Goal: Transaction & Acquisition: Purchase product/service

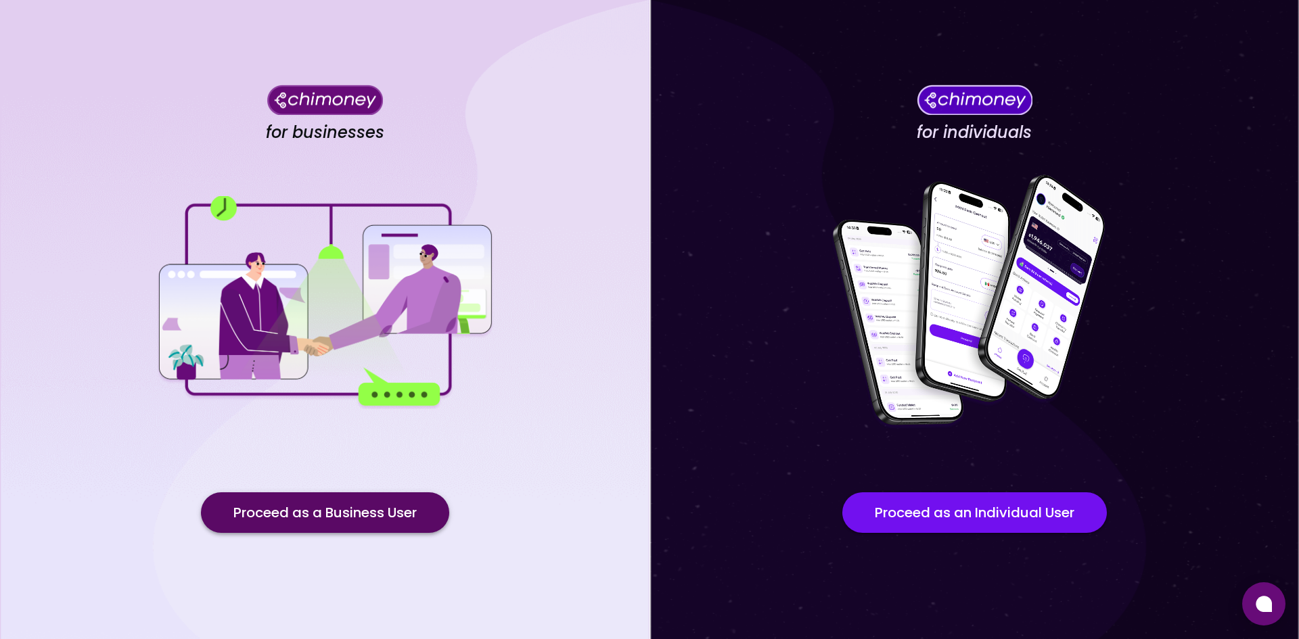
click at [323, 510] on button "Proceed as a Business User" at bounding box center [325, 512] width 248 height 41
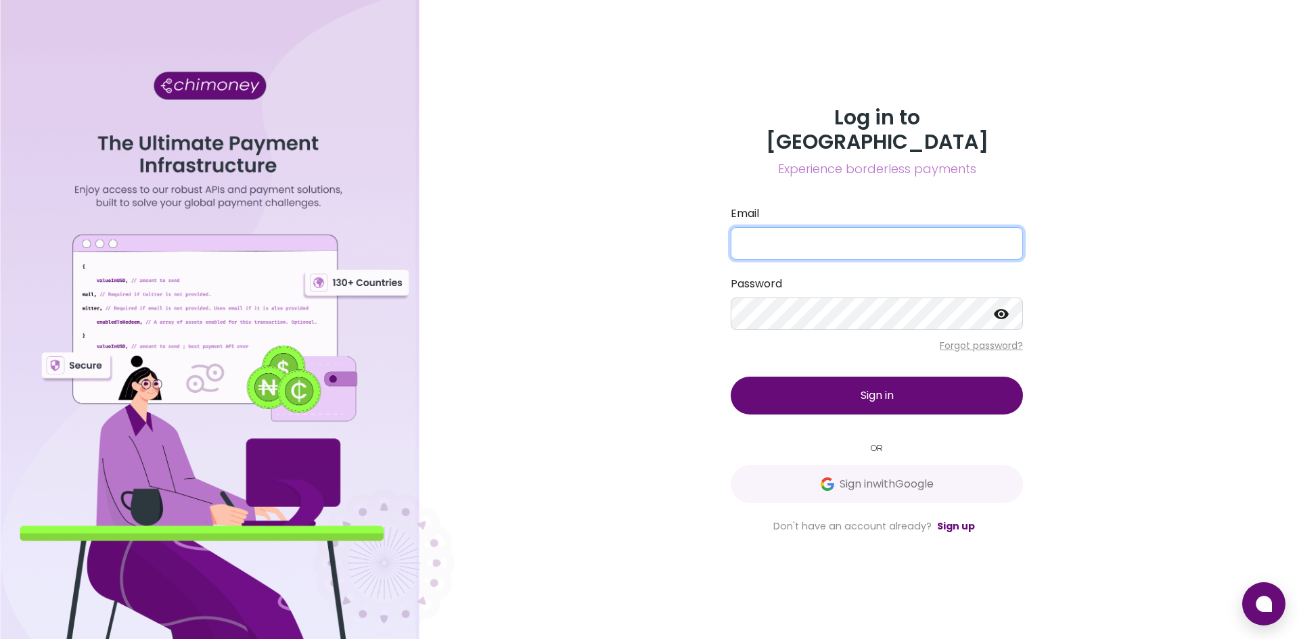
type input "yusra@goodwall.org"
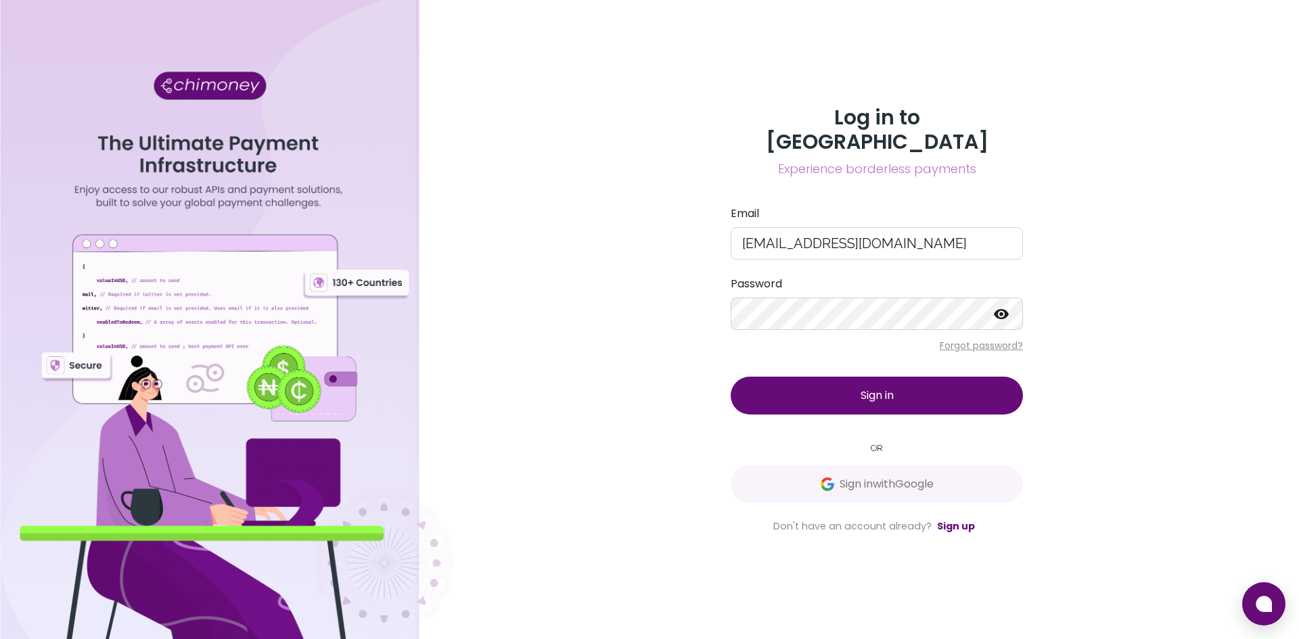
click at [817, 384] on button "Sign in" at bounding box center [877, 396] width 292 height 38
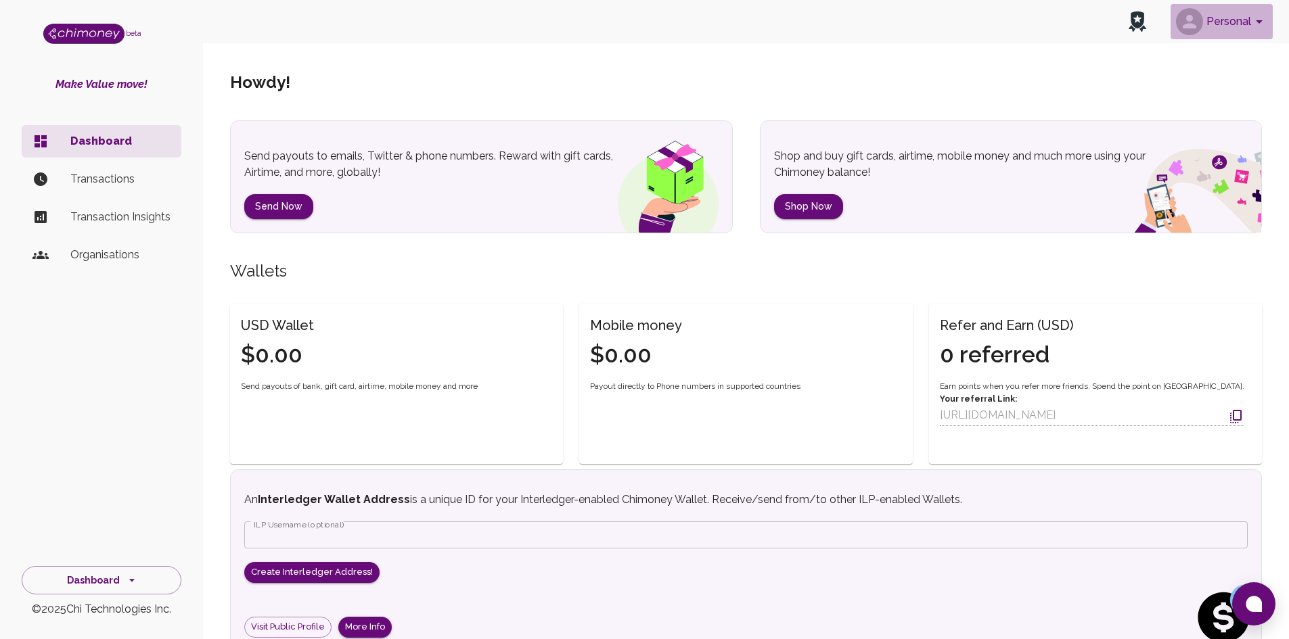
click at [1242, 22] on button "Personal" at bounding box center [1221, 21] width 102 height 35
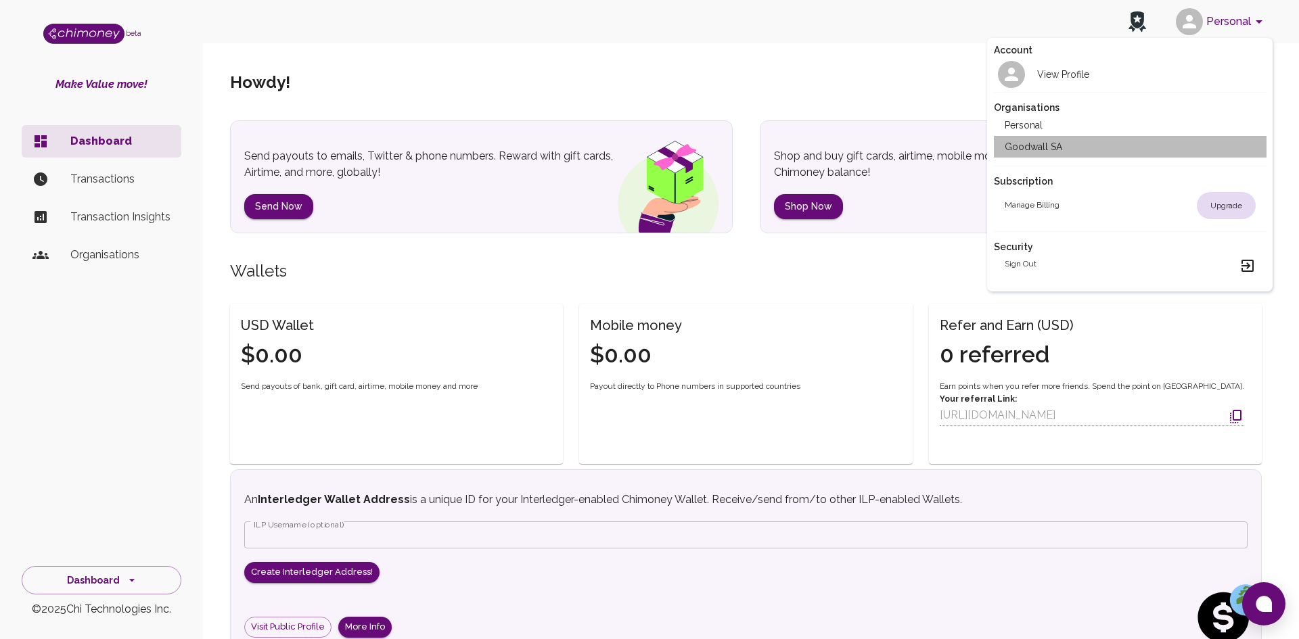
click at [1052, 143] on li "Goodwall SA" at bounding box center [1130, 147] width 273 height 22
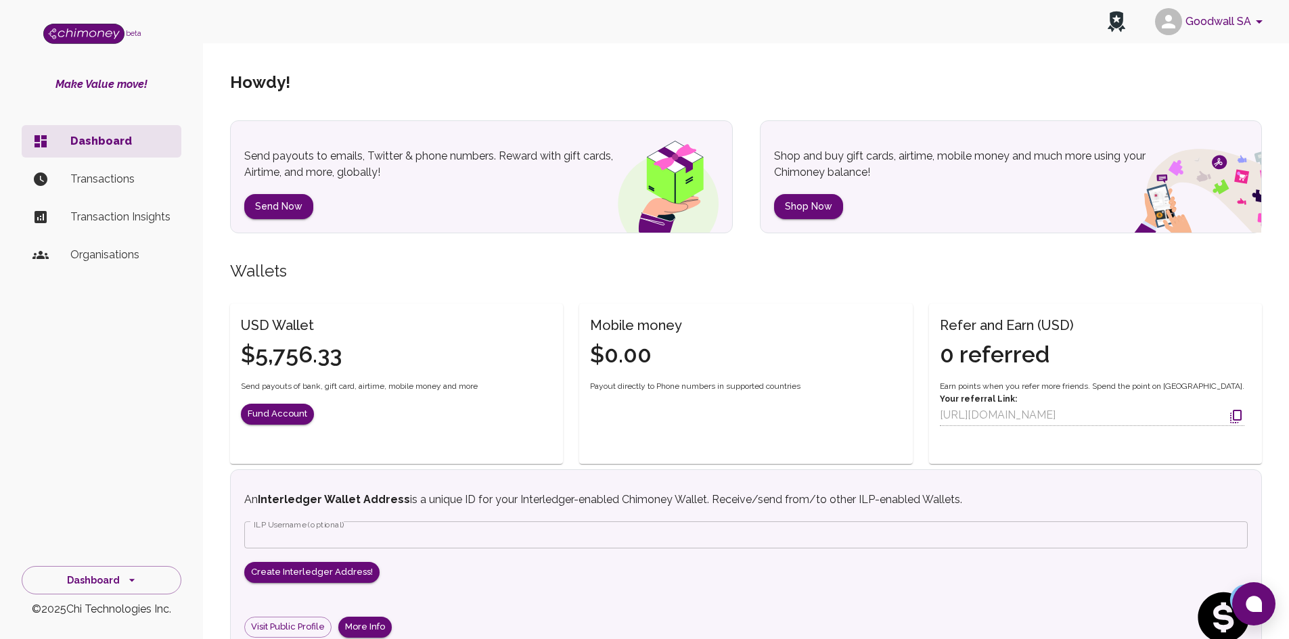
scroll to position [181, 0]
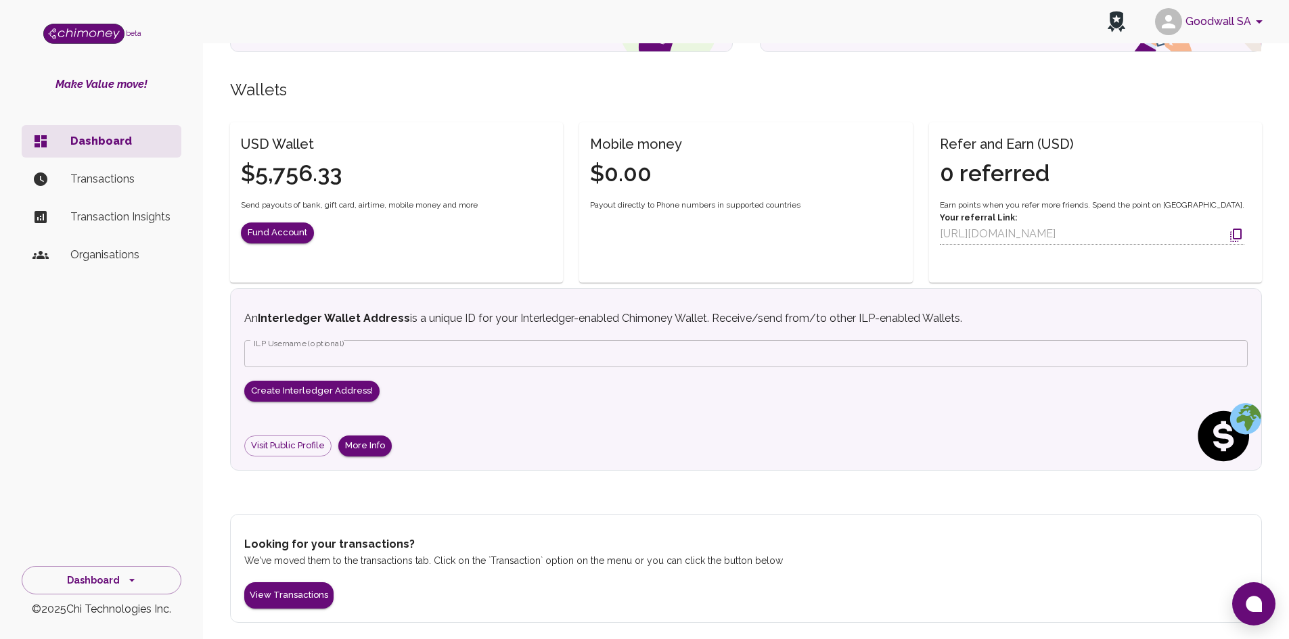
click at [98, 181] on p "Transactions" at bounding box center [120, 179] width 100 height 16
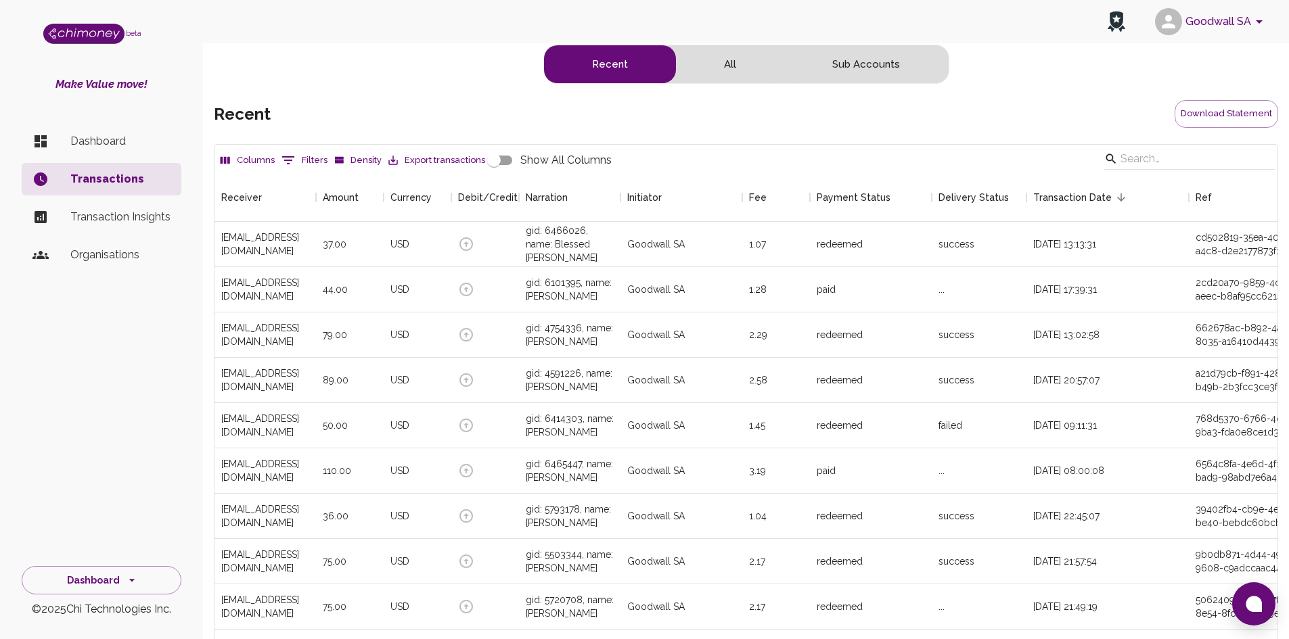
scroll to position [502, 1053]
click at [106, 135] on p "Dashboard" at bounding box center [120, 141] width 100 height 16
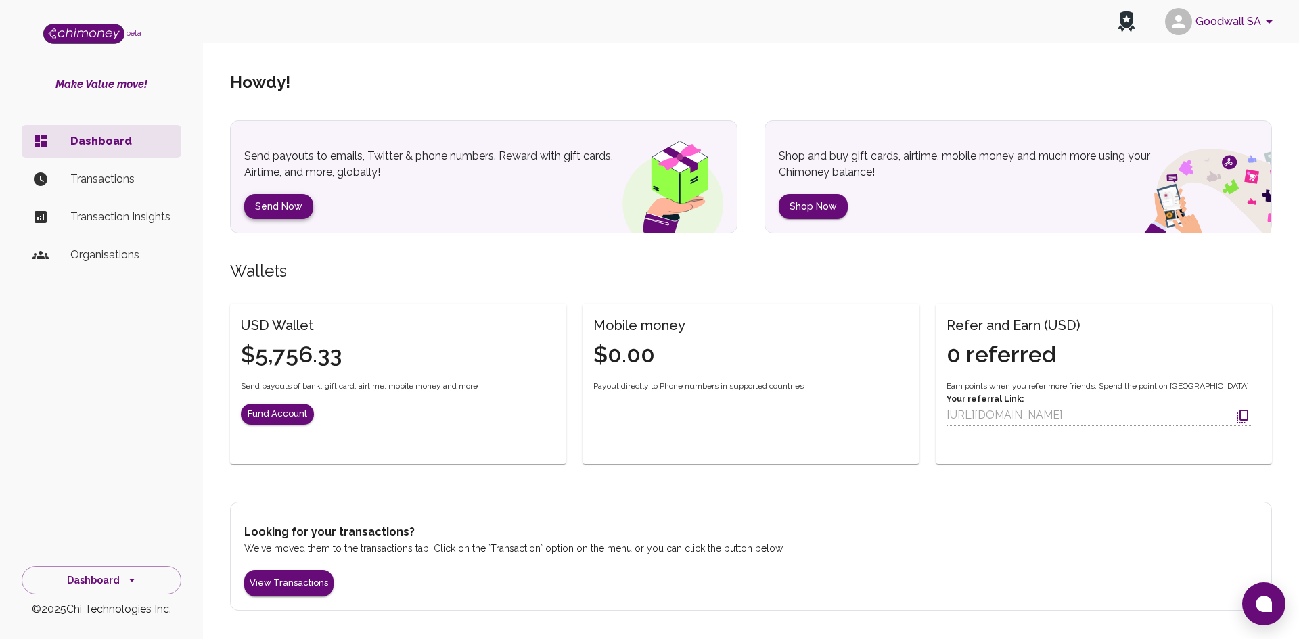
click at [284, 205] on button "Send Now" at bounding box center [278, 206] width 69 height 25
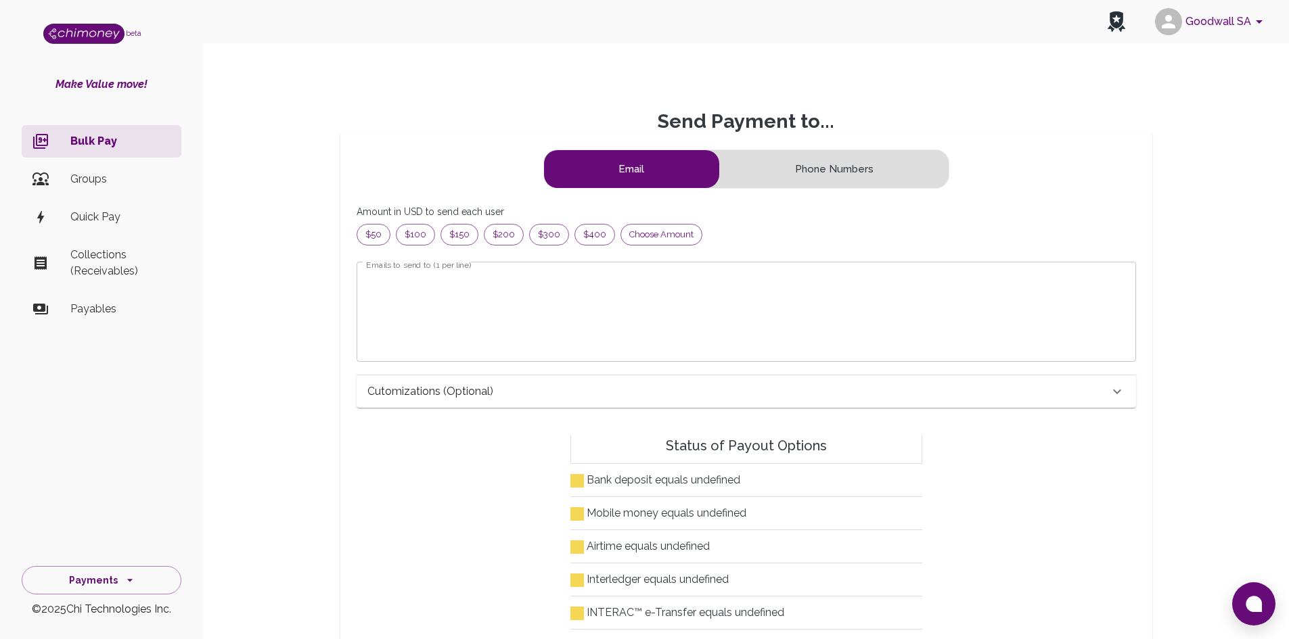
scroll to position [164, 746]
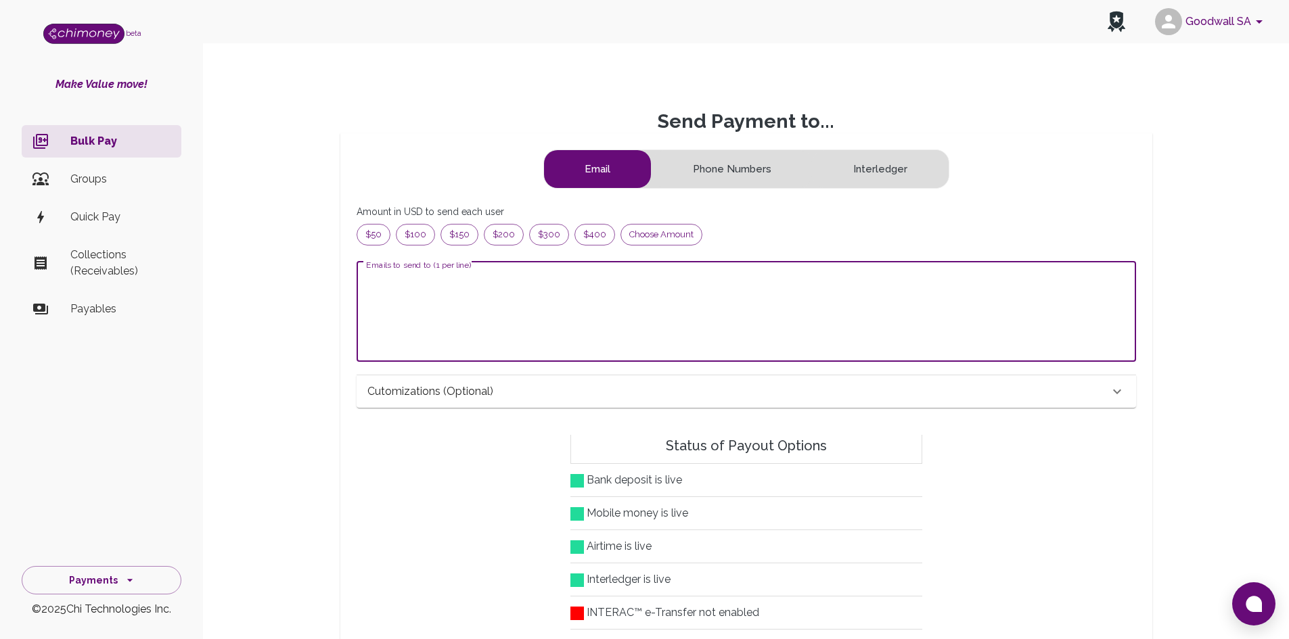
click at [454, 306] on textarea "Emails to send to (1 per line)" at bounding box center [746, 312] width 760 height 78
paste textarea "[EMAIL_ADDRESS][DOMAIN_NAME]"
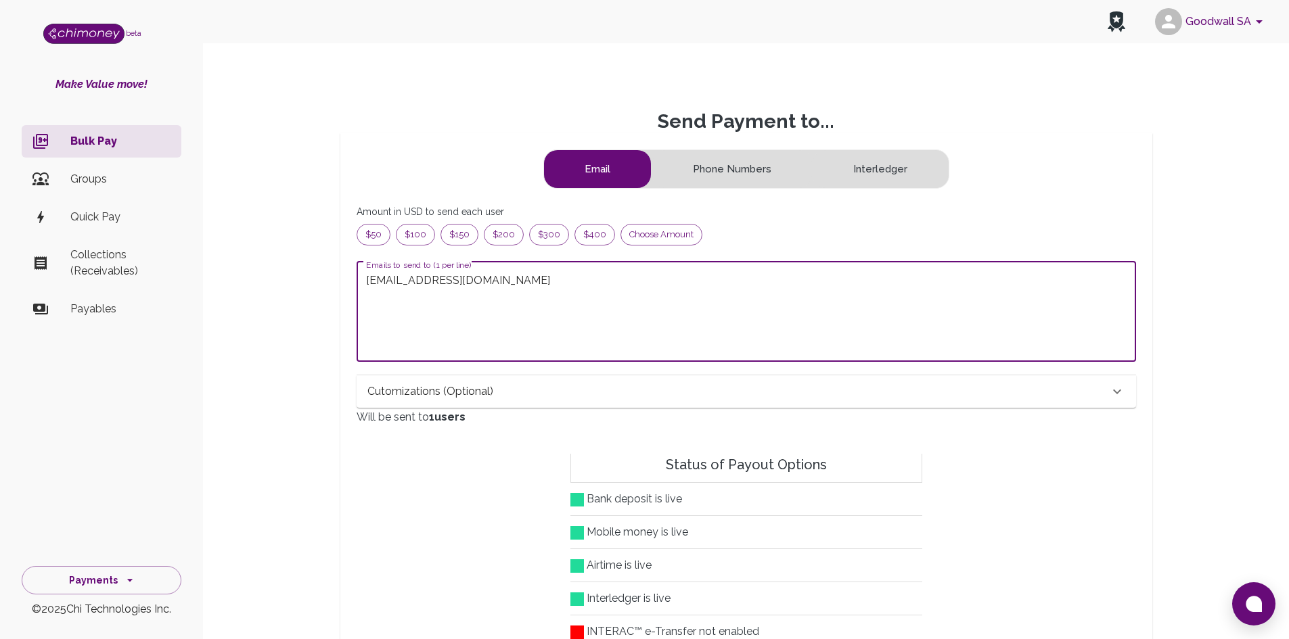
type textarea "[EMAIL_ADDRESS][DOMAIN_NAME]"
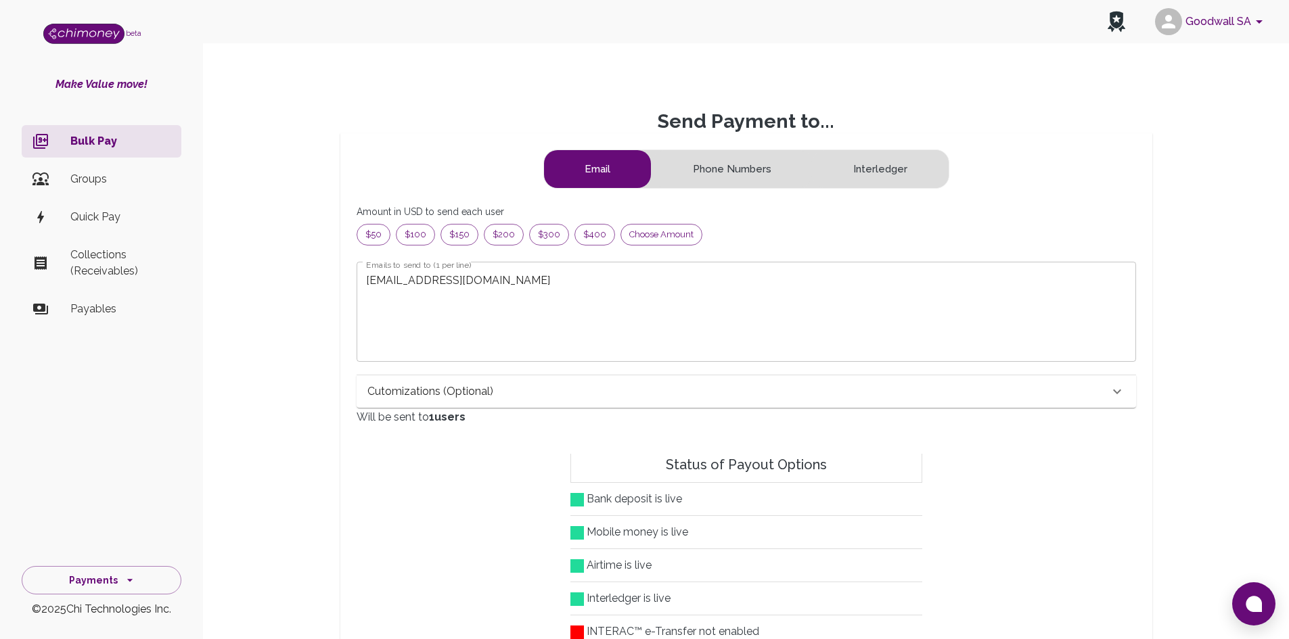
click at [725, 398] on div "Cutomizations (optional)" at bounding box center [737, 392] width 741 height 16
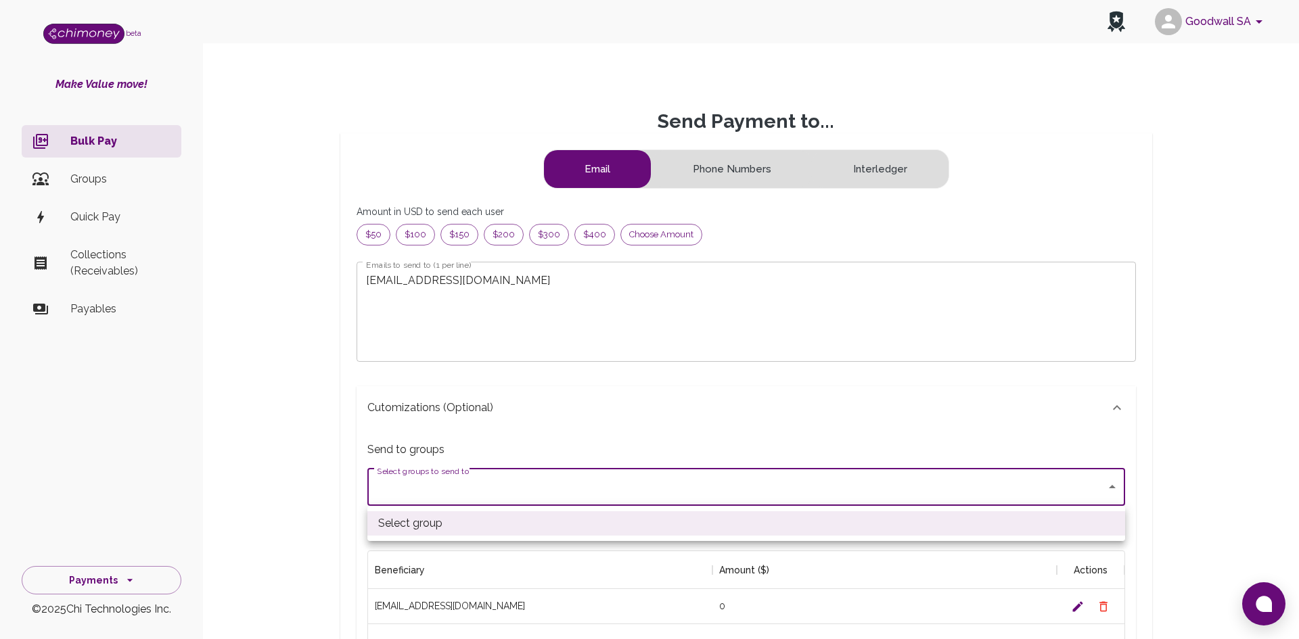
click at [486, 432] on div at bounding box center [649, 319] width 1299 height 639
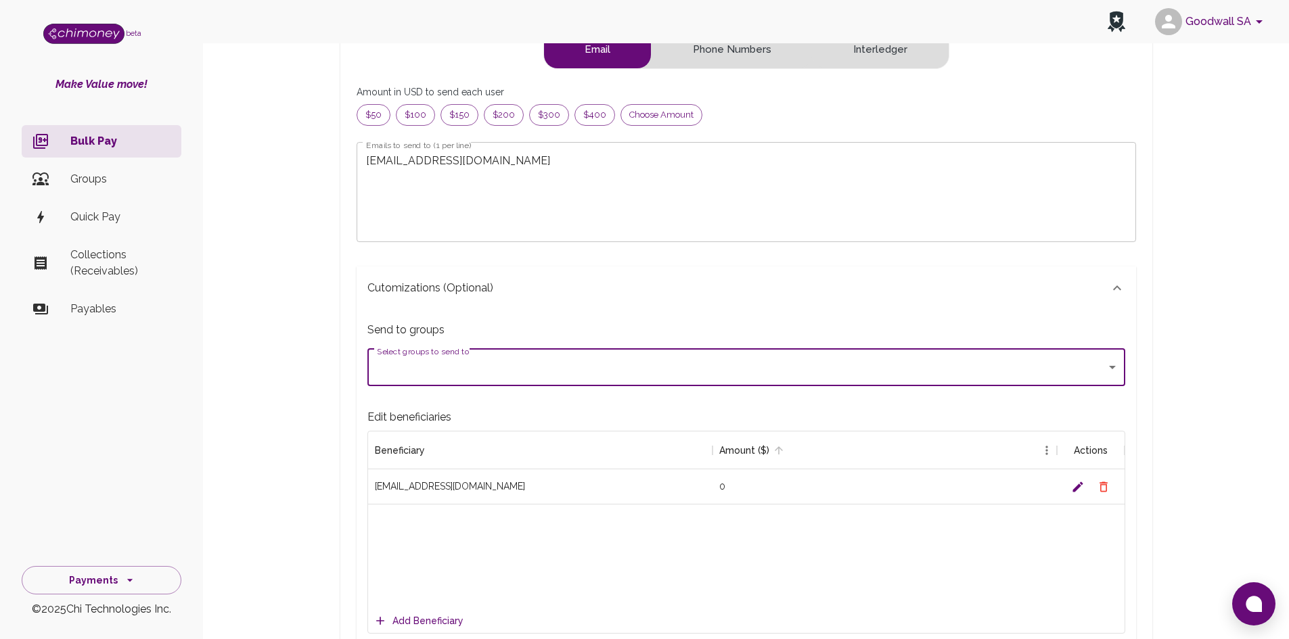
scroll to position [203, 0]
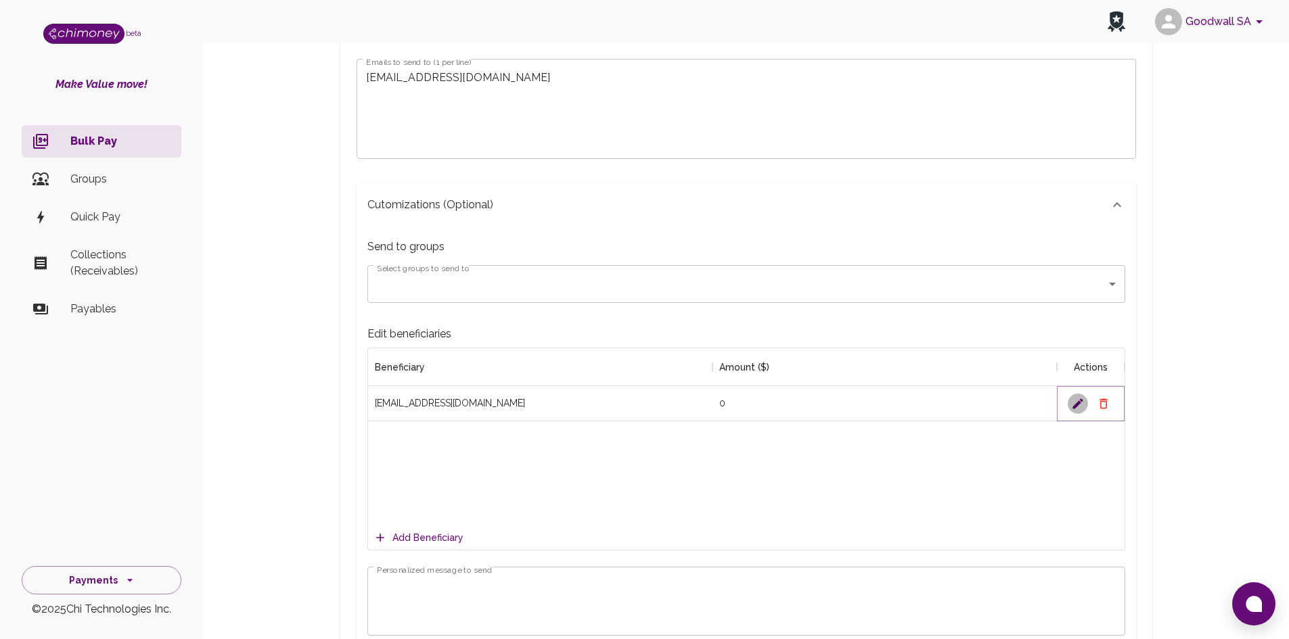
click at [1079, 407] on icon "Edit" at bounding box center [1078, 404] width 14 height 14
drag, startPoint x: 745, startPoint y: 404, endPoint x: 662, endPoint y: 407, distance: 83.2
click at [662, 407] on div "[EMAIL_ADDRESS][DOMAIN_NAME] 0" at bounding box center [746, 403] width 756 height 35
type input "25"
click at [1075, 400] on icon "Save" at bounding box center [1078, 404] width 14 height 14
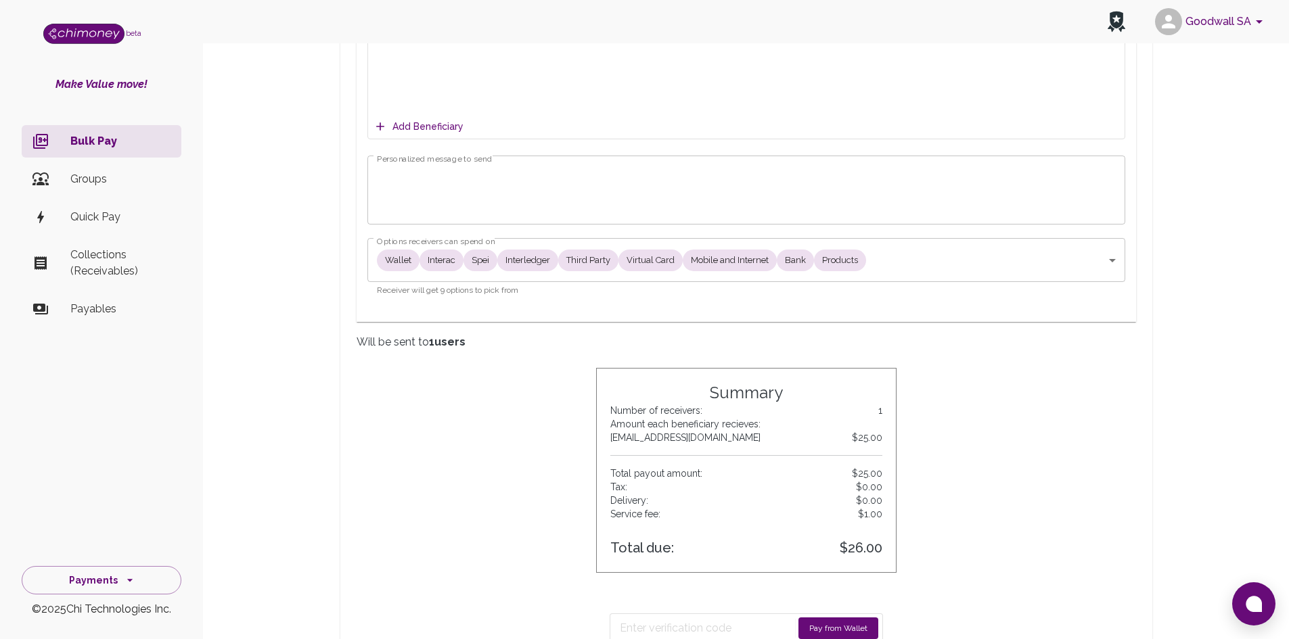
scroll to position [474, 0]
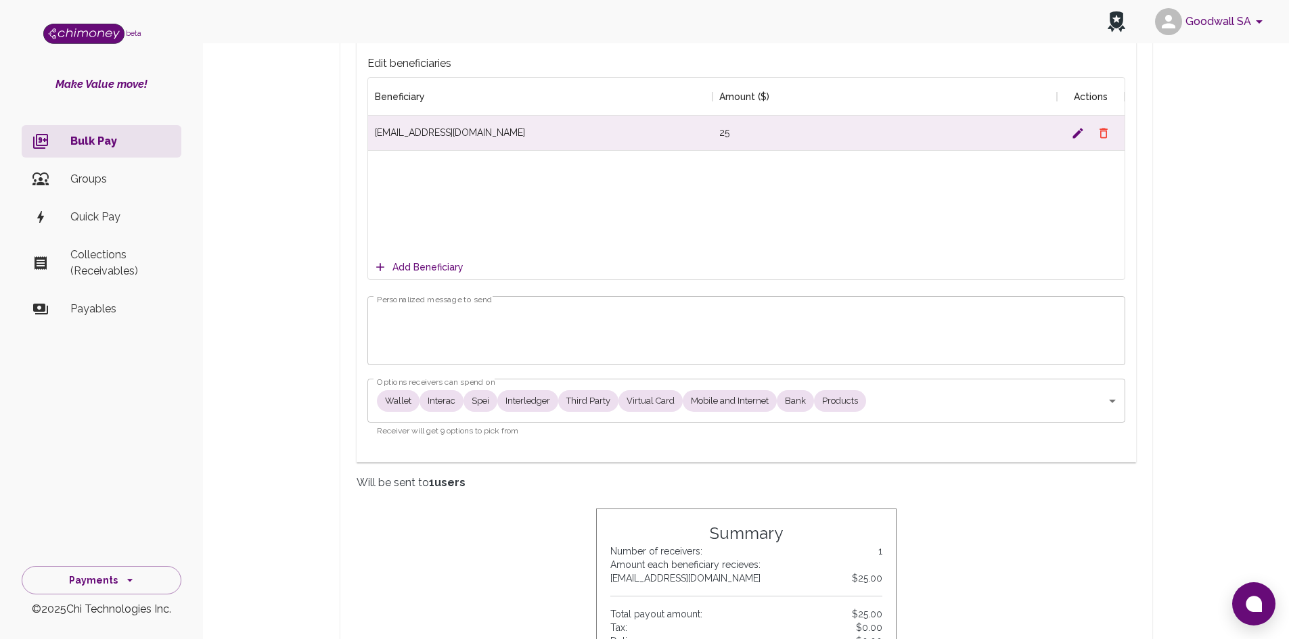
click at [468, 329] on textarea "Personalized message to send" at bounding box center [746, 331] width 739 height 47
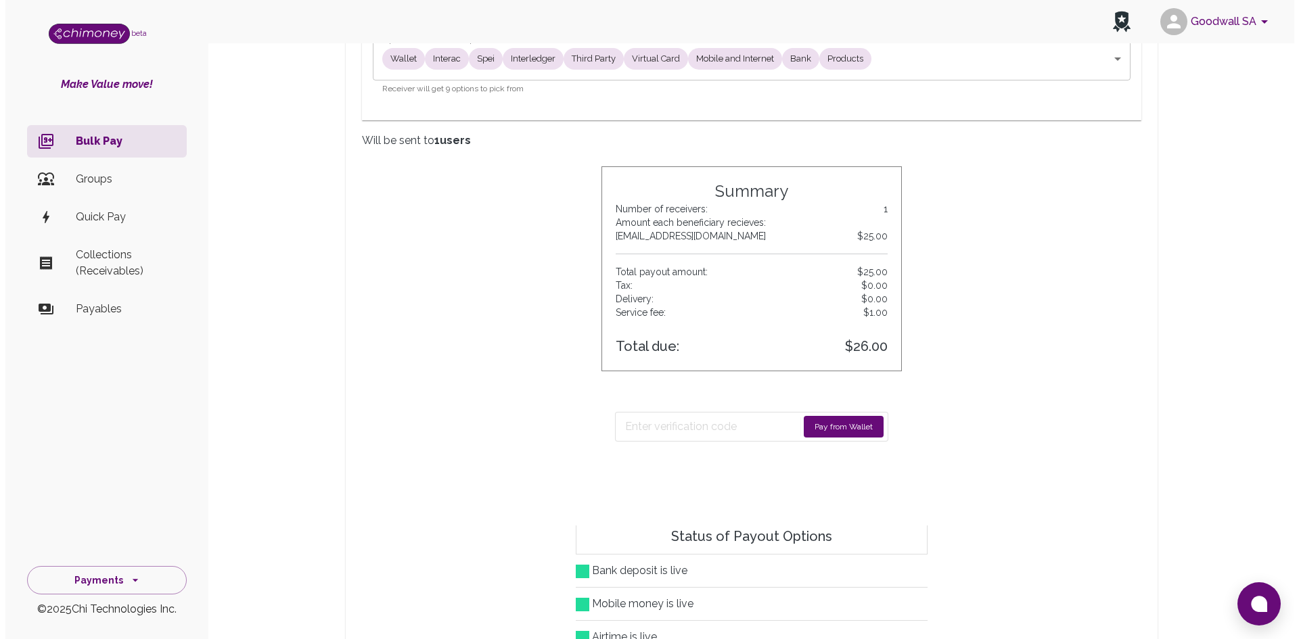
scroll to position [879, 0]
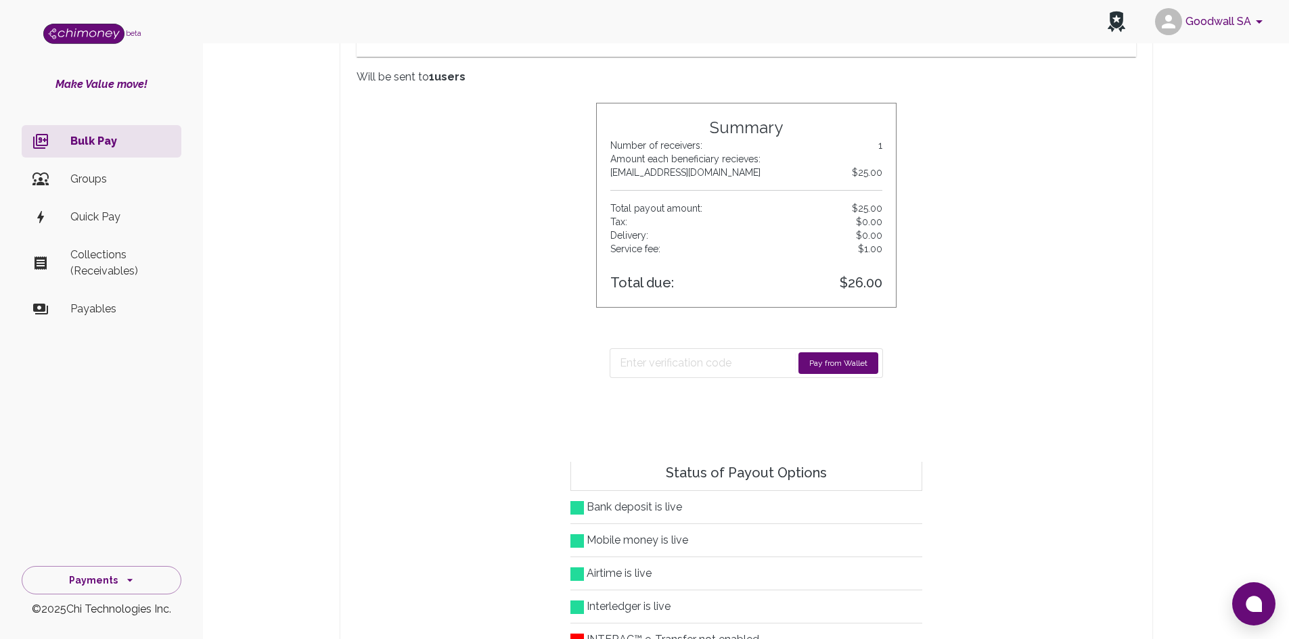
type textarea "INV 2"
click at [842, 358] on button "Pay from Wallet" at bounding box center [838, 363] width 80 height 22
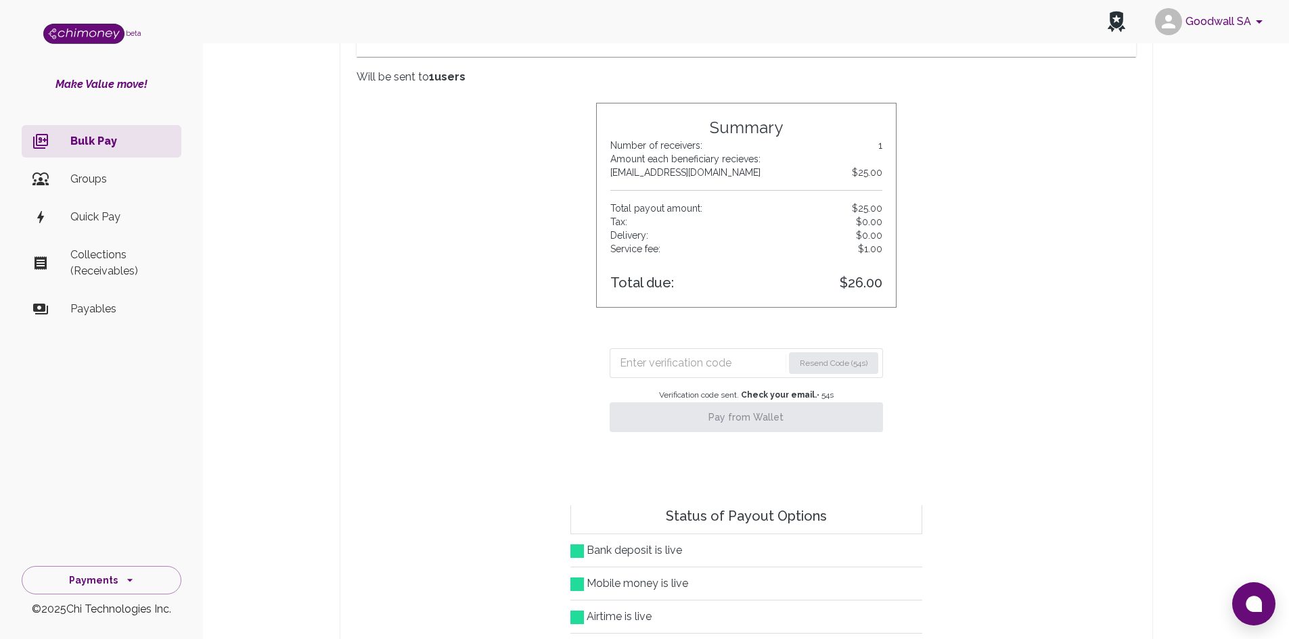
click at [660, 365] on input "Enter verification code" at bounding box center [701, 363] width 163 height 22
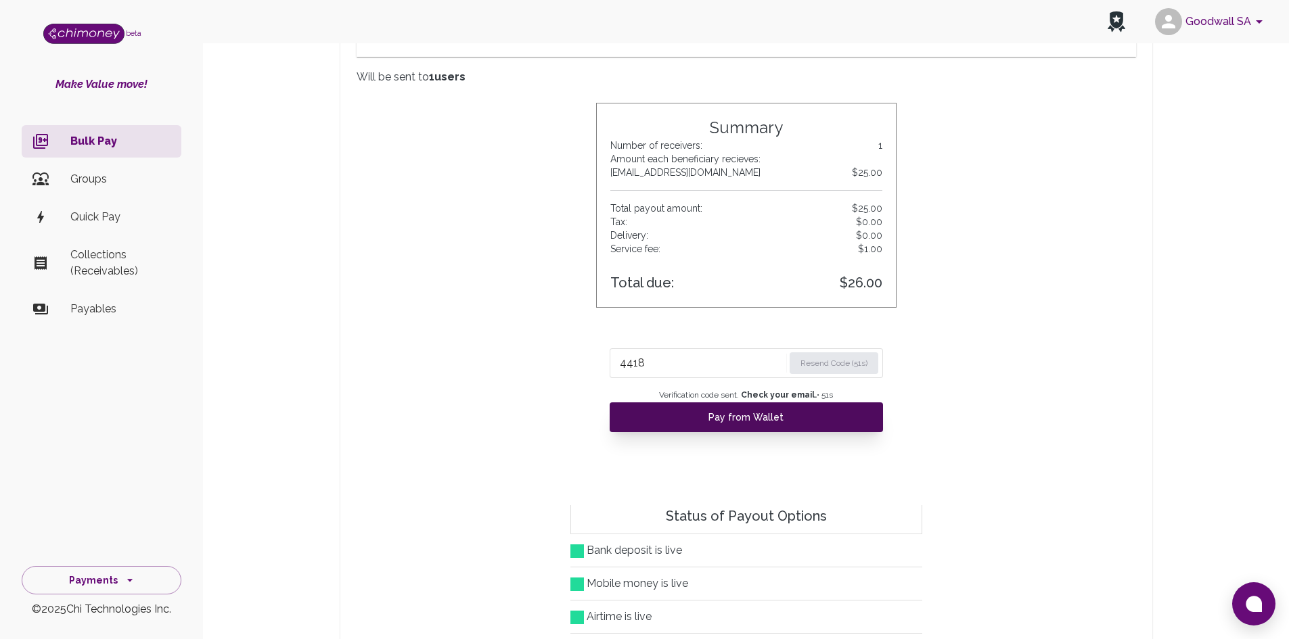
type input "4418"
click at [667, 417] on button "Pay from Wallet" at bounding box center [745, 417] width 273 height 30
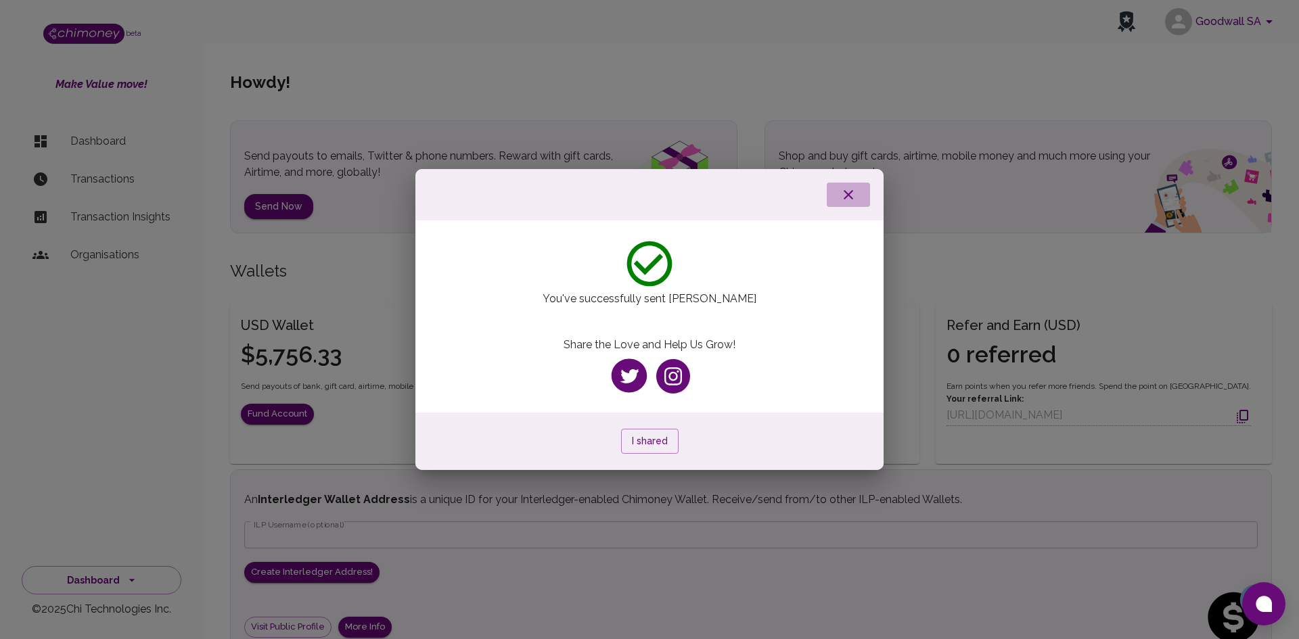
click at [842, 190] on icon "button" at bounding box center [848, 195] width 16 height 16
